Goal: Task Accomplishment & Management: Complete application form

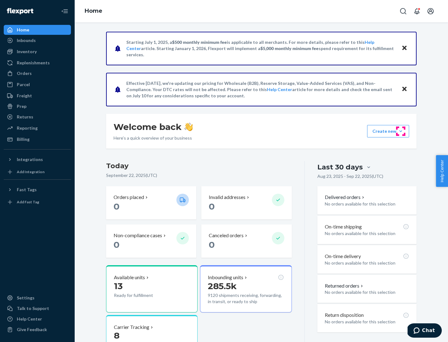
click at [401, 131] on button "Create new Create new inbound Create new order Create new product" at bounding box center [388, 131] width 42 height 12
click at [37, 40] on div "Inbounds" at bounding box center [37, 40] width 66 height 9
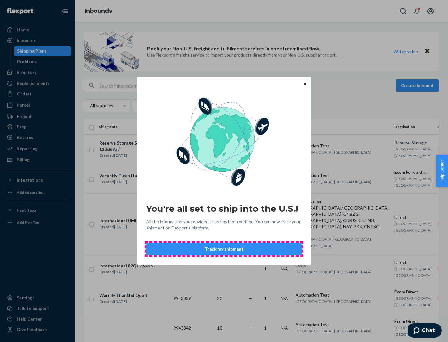
click at [224, 249] on button "Track my shipment" at bounding box center [224, 249] width 156 height 12
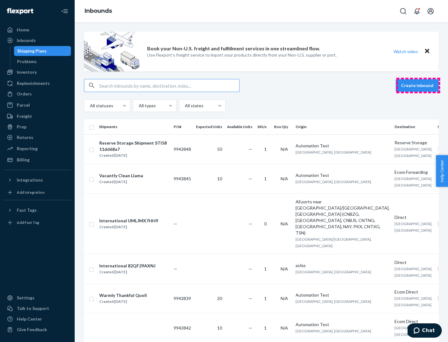
click at [418, 86] on button "Create inbound" at bounding box center [417, 85] width 43 height 12
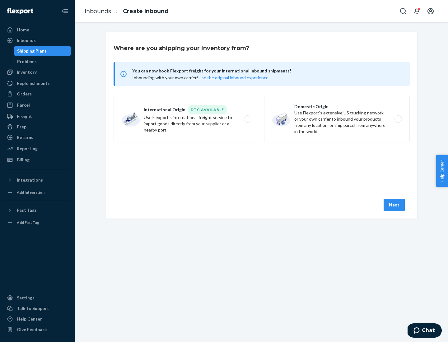
click at [186, 119] on label "International Origin DTC Available Use Flexport's international freight service…" at bounding box center [187, 119] width 146 height 47
click at [247, 119] on input "International Origin DTC Available Use Flexport's international freight service…" at bounding box center [249, 119] width 4 height 4
radio input "true"
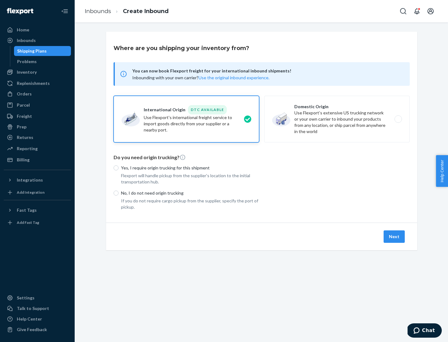
click at [190, 193] on p "No, I do not need origin trucking" at bounding box center [190, 193] width 138 height 6
click at [119, 193] on input "No, I do not need origin trucking" at bounding box center [116, 193] width 5 height 5
radio input "true"
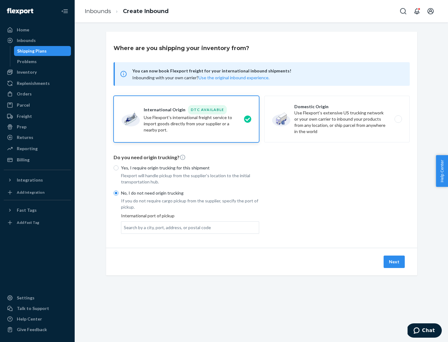
click at [166, 227] on div "Search by a city, port, address, or postal code" at bounding box center [167, 228] width 87 height 6
click at [124, 227] on input "Search by a city, port, address, or postal code" at bounding box center [124, 228] width 1 height 6
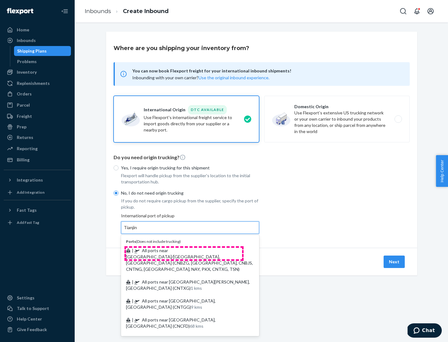
click at [184, 250] on span "| All ports near [GEOGRAPHIC_DATA]/[GEOGRAPHIC_DATA], [GEOGRAPHIC_DATA] (CNBZG,…" at bounding box center [189, 260] width 127 height 24
click at [138, 231] on input "Tianjin" at bounding box center [131, 228] width 14 height 6
type input "All ports near [GEOGRAPHIC_DATA]/[GEOGRAPHIC_DATA], [GEOGRAPHIC_DATA] (CNBZG, […"
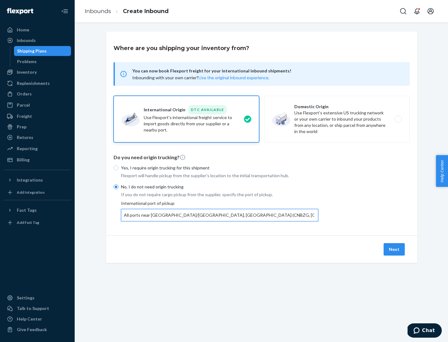
click at [394, 249] on button "Next" at bounding box center [394, 249] width 21 height 12
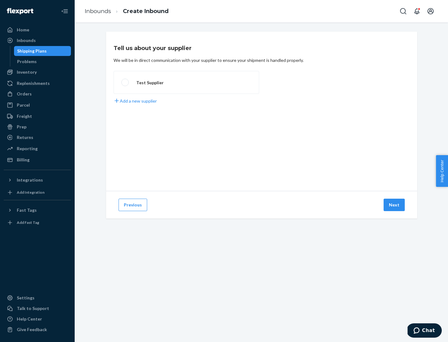
click at [186, 82] on label "Test Supplier" at bounding box center [187, 82] width 146 height 23
click at [125, 82] on input "Test Supplier" at bounding box center [123, 83] width 4 height 4
radio input "true"
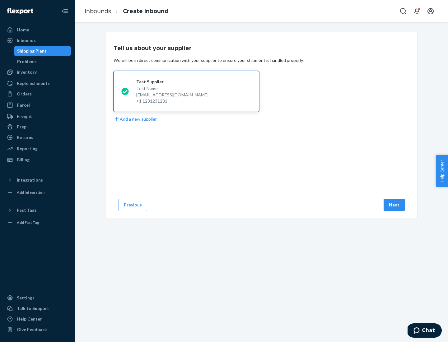
click at [394, 205] on button "Next" at bounding box center [394, 205] width 21 height 12
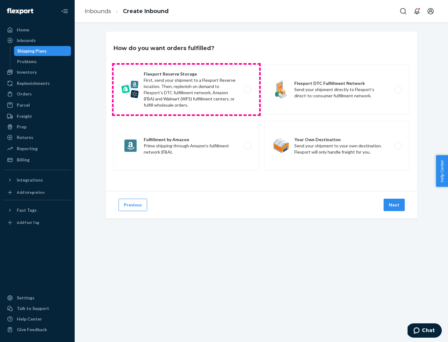
click at [186, 90] on label "Flexport Reserve Storage First, send your shipment to a Flexport Reserve locati…" at bounding box center [187, 90] width 146 height 50
click at [247, 90] on input "Flexport Reserve Storage First, send your shipment to a Flexport Reserve locati…" at bounding box center [249, 90] width 4 height 4
radio input "true"
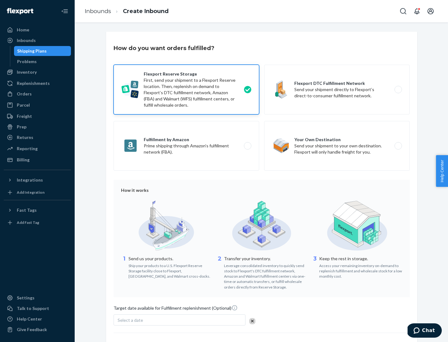
scroll to position [51, 0]
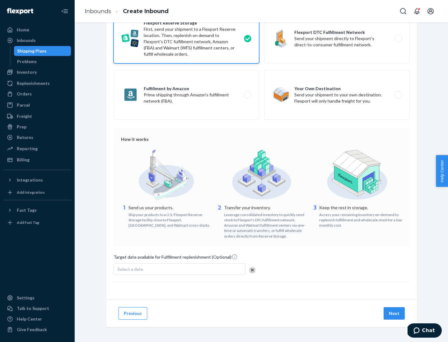
click at [394, 313] on button "Next" at bounding box center [394, 313] width 21 height 12
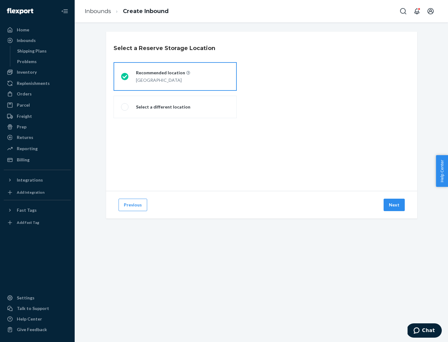
click at [175, 77] on div "[GEOGRAPHIC_DATA]" at bounding box center [163, 79] width 54 height 7
click at [125, 77] on input "Recommended location [GEOGRAPHIC_DATA]" at bounding box center [123, 77] width 4 height 4
click at [394, 205] on button "Next" at bounding box center [394, 205] width 21 height 12
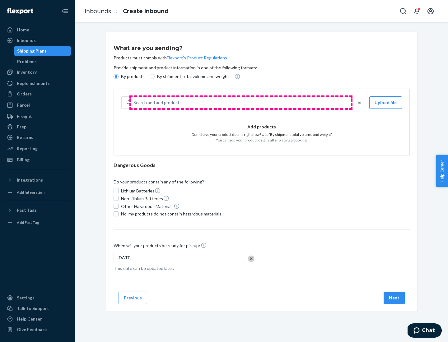
click at [241, 103] on div "Search and add products" at bounding box center [240, 102] width 219 height 11
click at [134, 103] on input "Search and add products" at bounding box center [133, 103] width 1 height 6
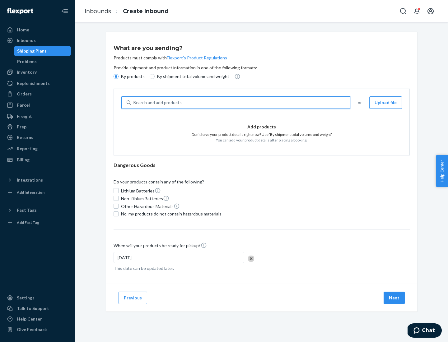
type input "basic"
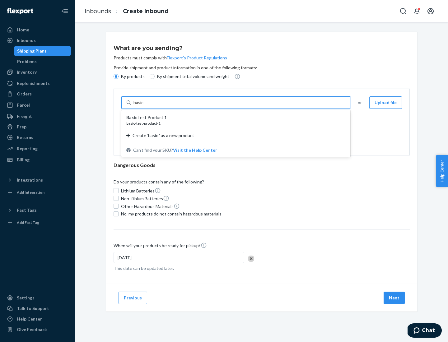
click at [234, 118] on div "Basic Test Product 1" at bounding box center [233, 117] width 214 height 6
click at [145, 106] on input "basic" at bounding box center [138, 103] width 11 height 6
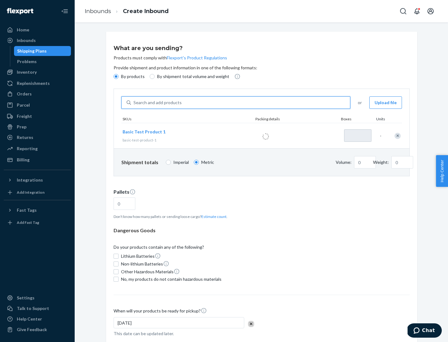
type input "1"
type input "1.09"
type input "3.27"
type input "3"
type input "0.01"
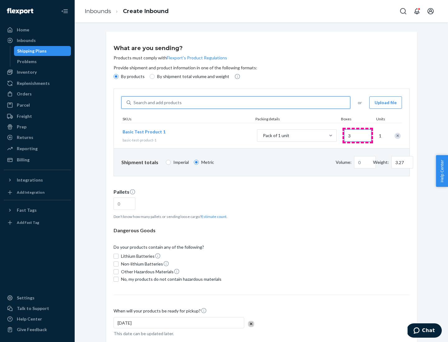
type input "32.66"
type input "30"
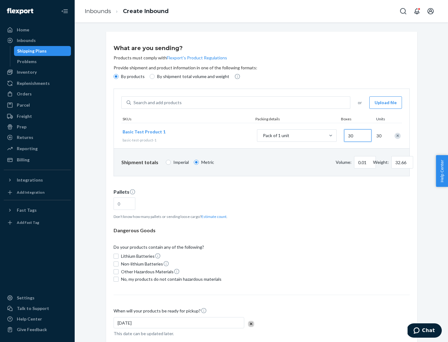
type input "0.07"
type input "326.59"
type input "300"
type input "0.68"
type input "3265.86"
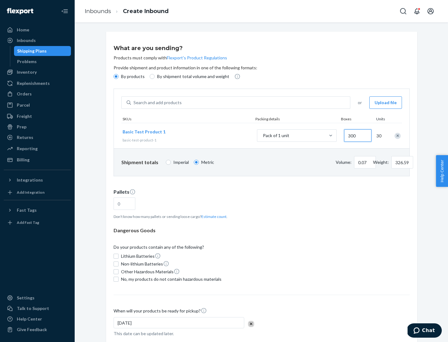
type input "3000"
type input "1.09"
type input "1"
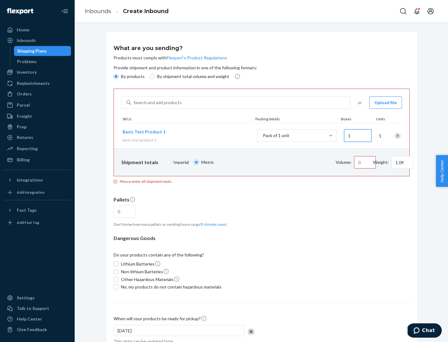
type input "10.89"
type input "10"
type input "0.02"
type input "108.86"
type input "100"
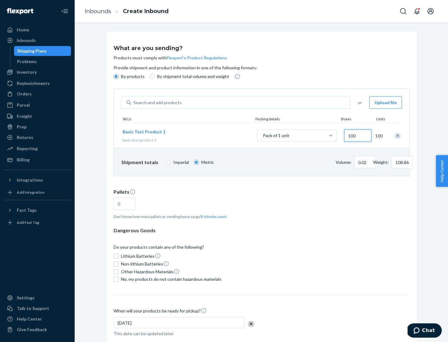
type input "0.23"
type input "1088.62"
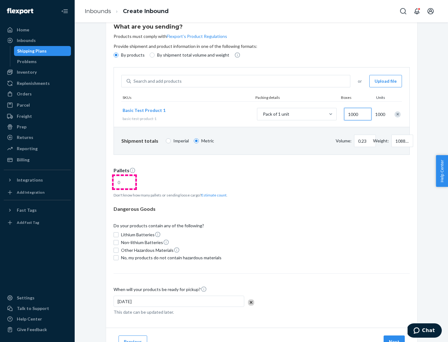
type input "1000"
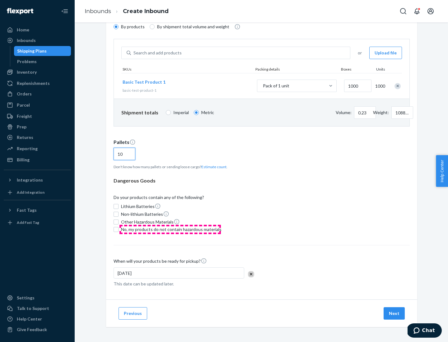
type input "10"
click at [170, 230] on span "No, my products do not contain hazardous materials" at bounding box center [171, 229] width 100 height 6
click at [119, 230] on input "No, my products do not contain hazardous materials" at bounding box center [116, 229] width 5 height 5
checkbox input "true"
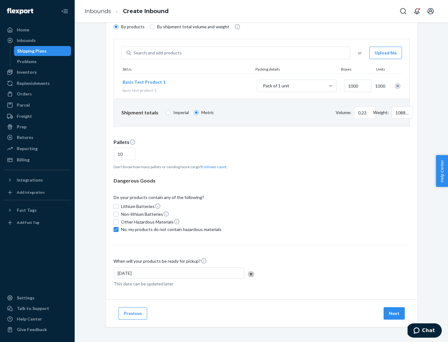
click at [394, 314] on button "Next" at bounding box center [394, 313] width 21 height 12
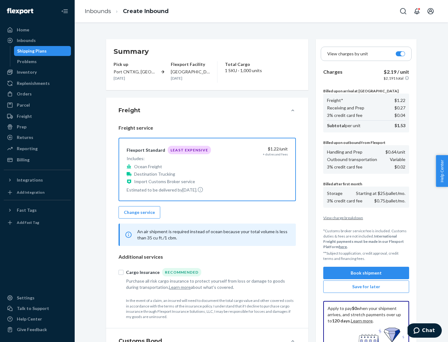
scroll to position [91, 0]
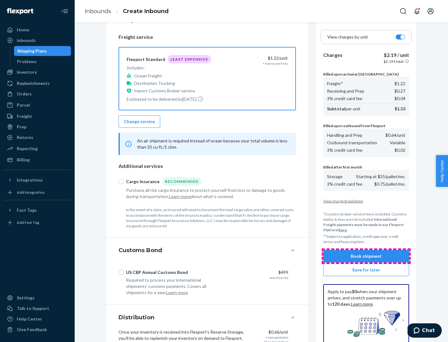
click at [366, 256] on button "Book shipment" at bounding box center [366, 256] width 86 height 12
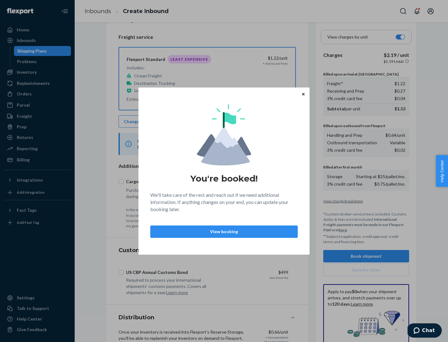
click at [224, 231] on p "View booking" at bounding box center [224, 232] width 137 height 6
